Goal: Find specific page/section: Find specific page/section

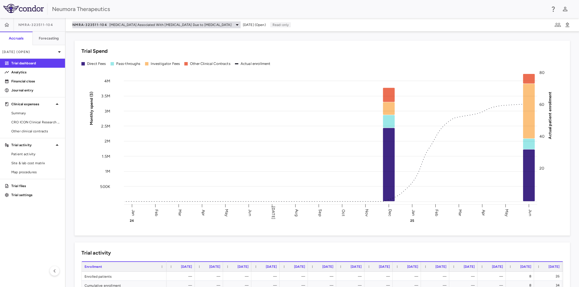
click at [234, 23] on icon at bounding box center [237, 24] width 7 height 7
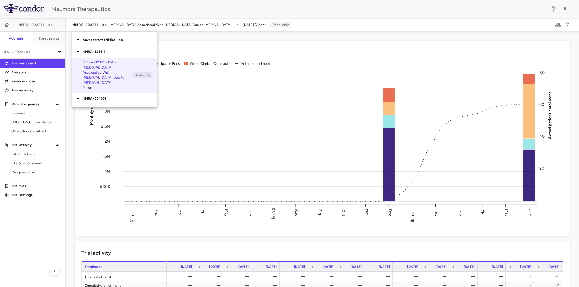
click at [80, 39] on icon at bounding box center [78, 39] width 7 height 7
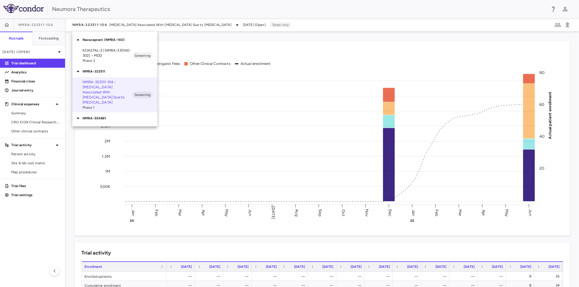
click at [98, 116] on p "NMRA-554861" at bounding box center [120, 118] width 75 height 5
click at [31, 23] on div at bounding box center [289, 143] width 579 height 287
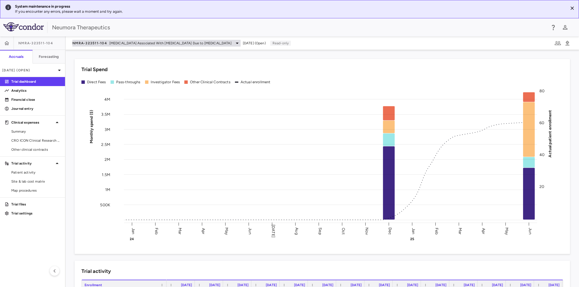
click at [234, 42] on icon at bounding box center [237, 43] width 7 height 7
